Goal: Task Accomplishment & Management: Manage account settings

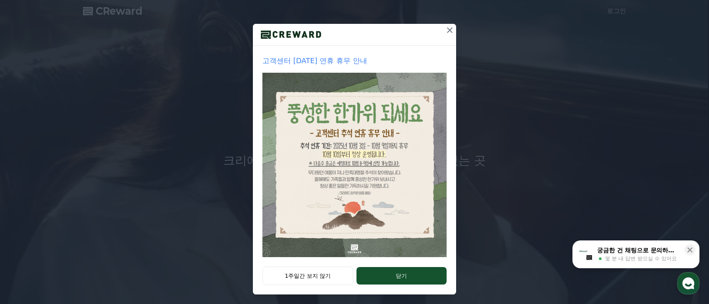
scroll to position [75, 0]
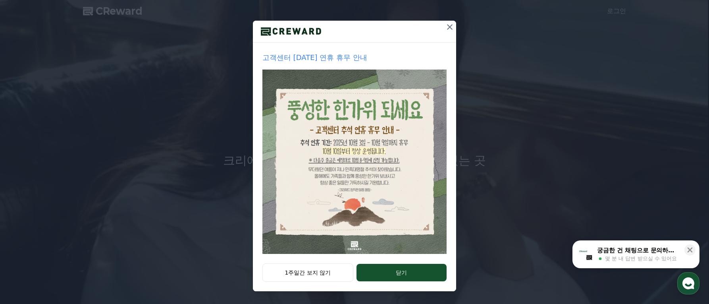
click at [446, 24] on icon at bounding box center [450, 27] width 10 height 10
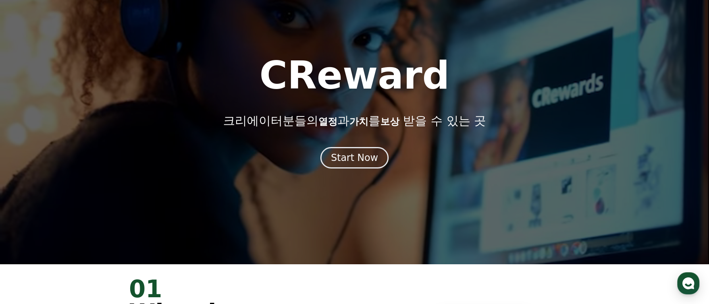
scroll to position [0, 0]
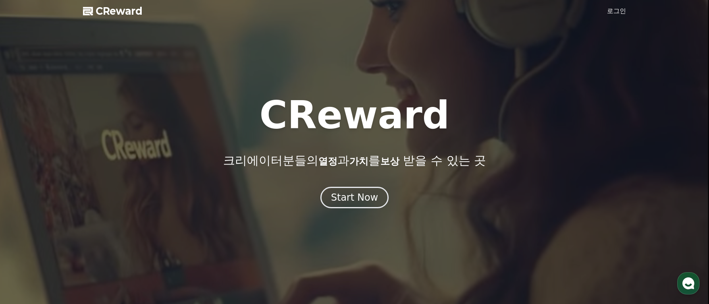
click at [617, 12] on link "로그인" at bounding box center [616, 11] width 19 height 10
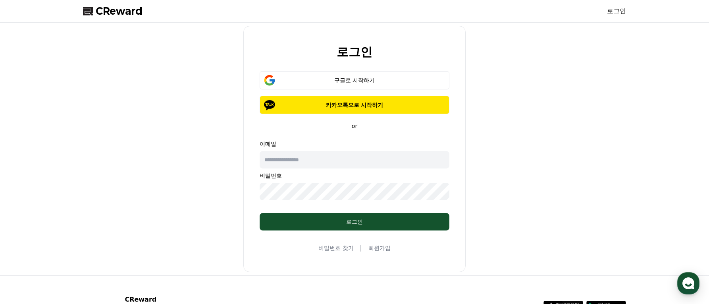
click at [330, 247] on link "비밀번호 찾기" at bounding box center [335, 248] width 35 height 8
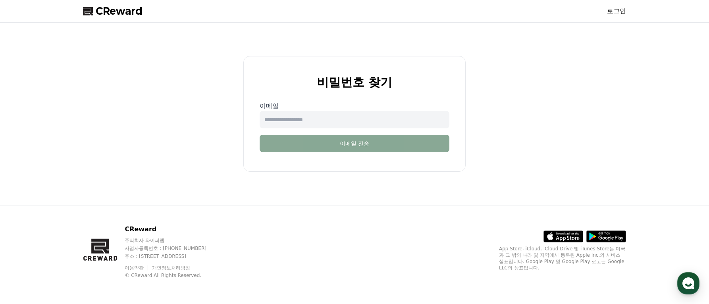
click at [323, 122] on input "email" at bounding box center [355, 119] width 190 height 17
type input "**********"
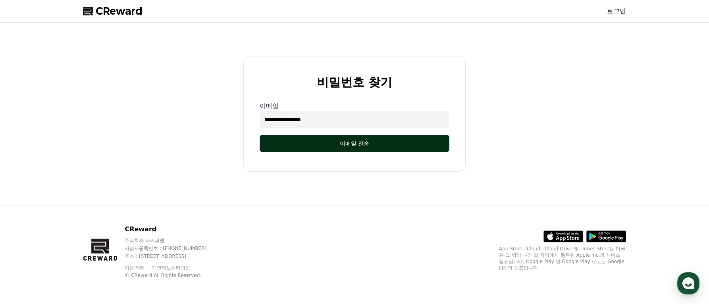
click at [349, 145] on button "이메일 전송" at bounding box center [355, 143] width 190 height 17
